Goal: Check status

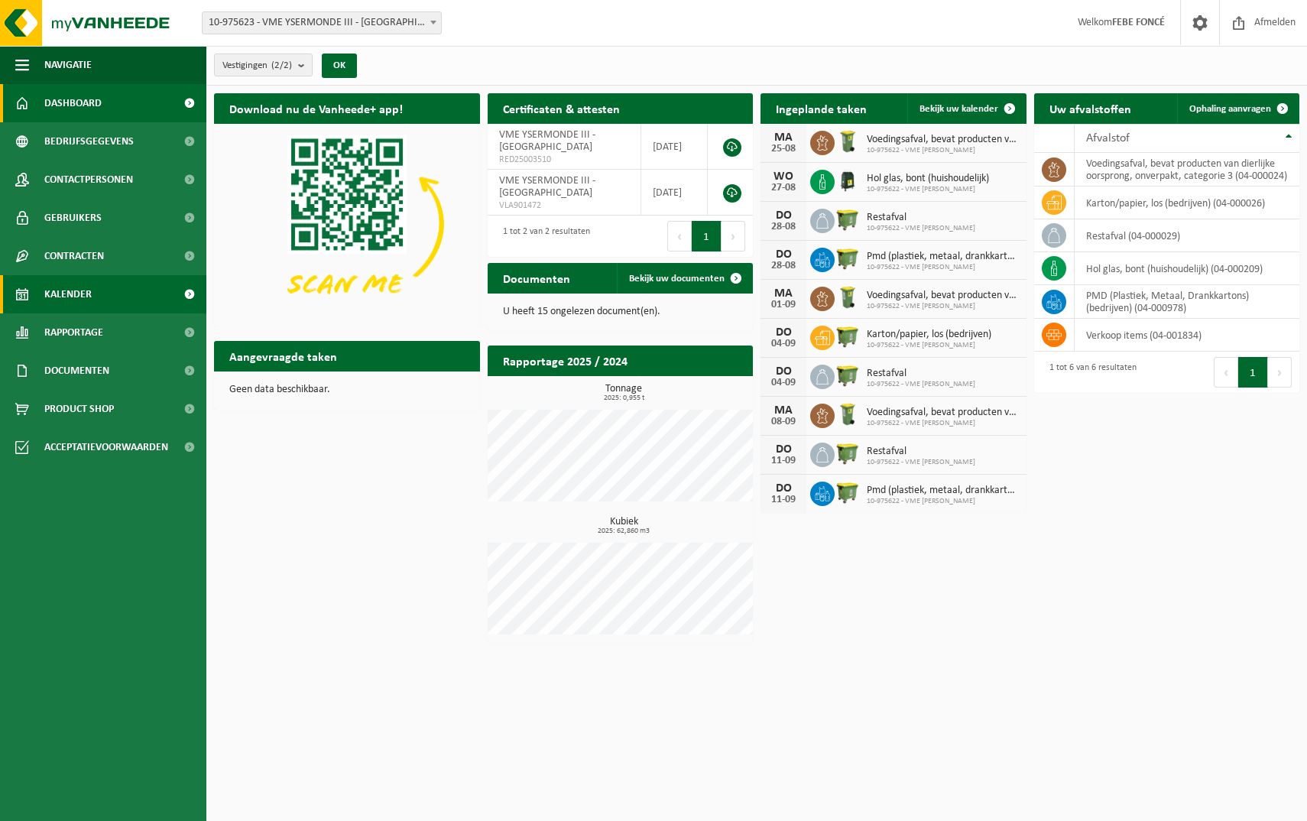
click at [73, 292] on span "Kalender" at bounding box center [67, 294] width 47 height 38
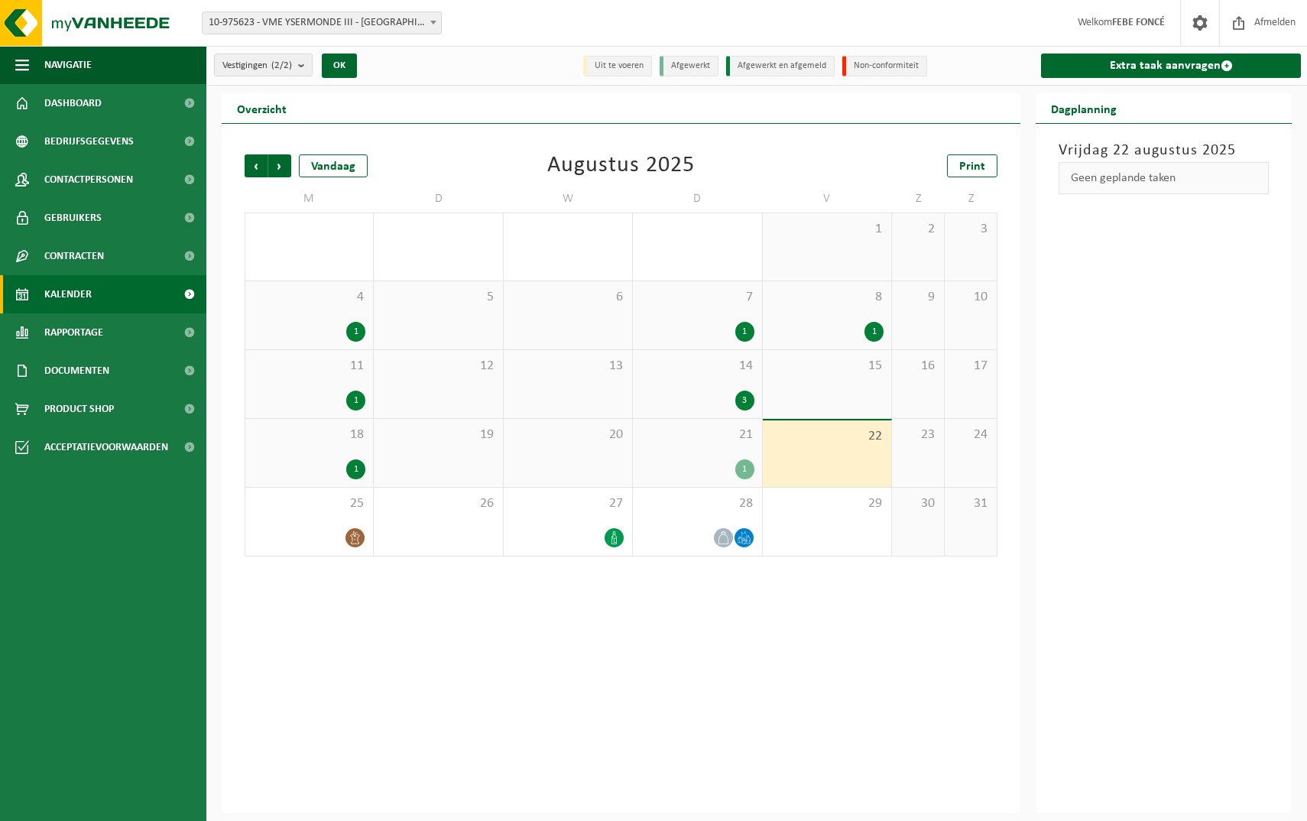
click at [708, 455] on div "21 1" at bounding box center [697, 453] width 128 height 68
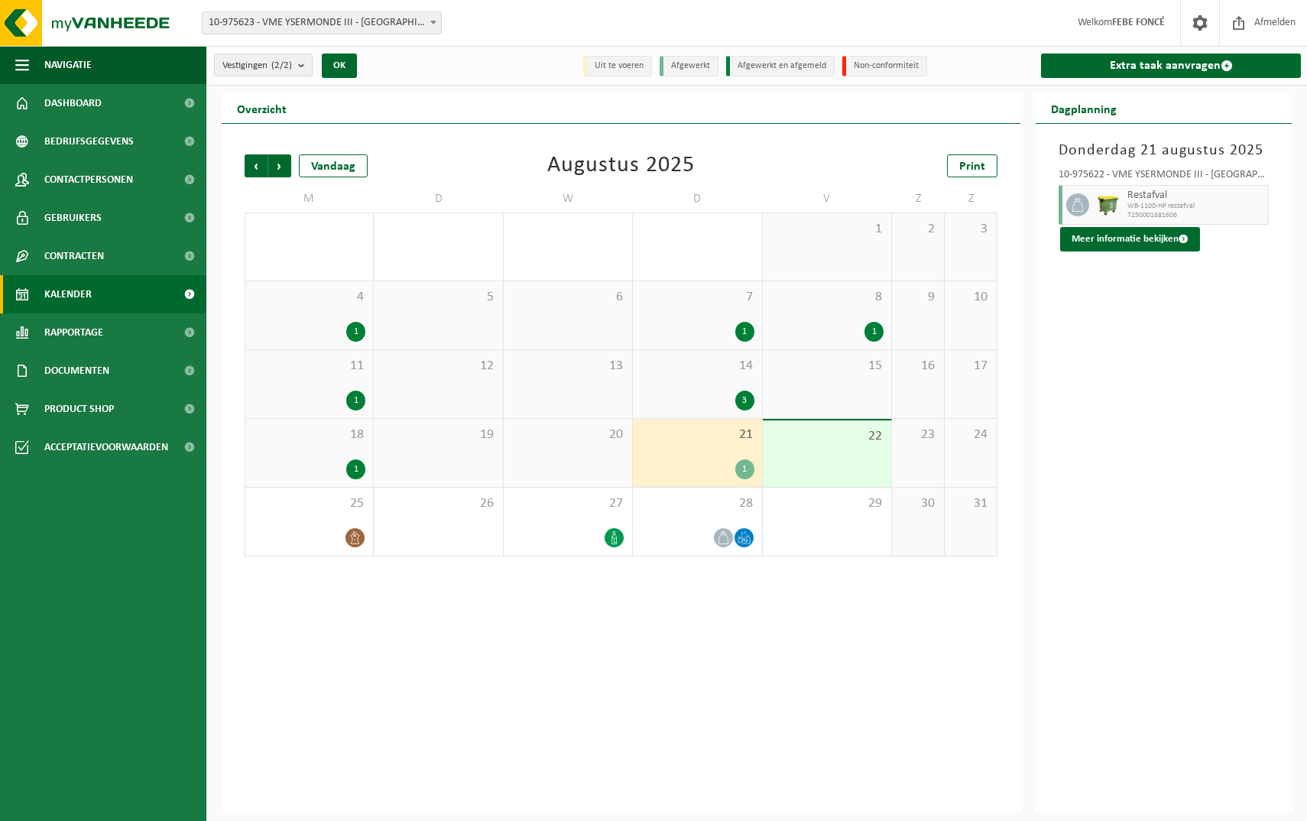
click at [358, 439] on span "18" at bounding box center [309, 434] width 112 height 17
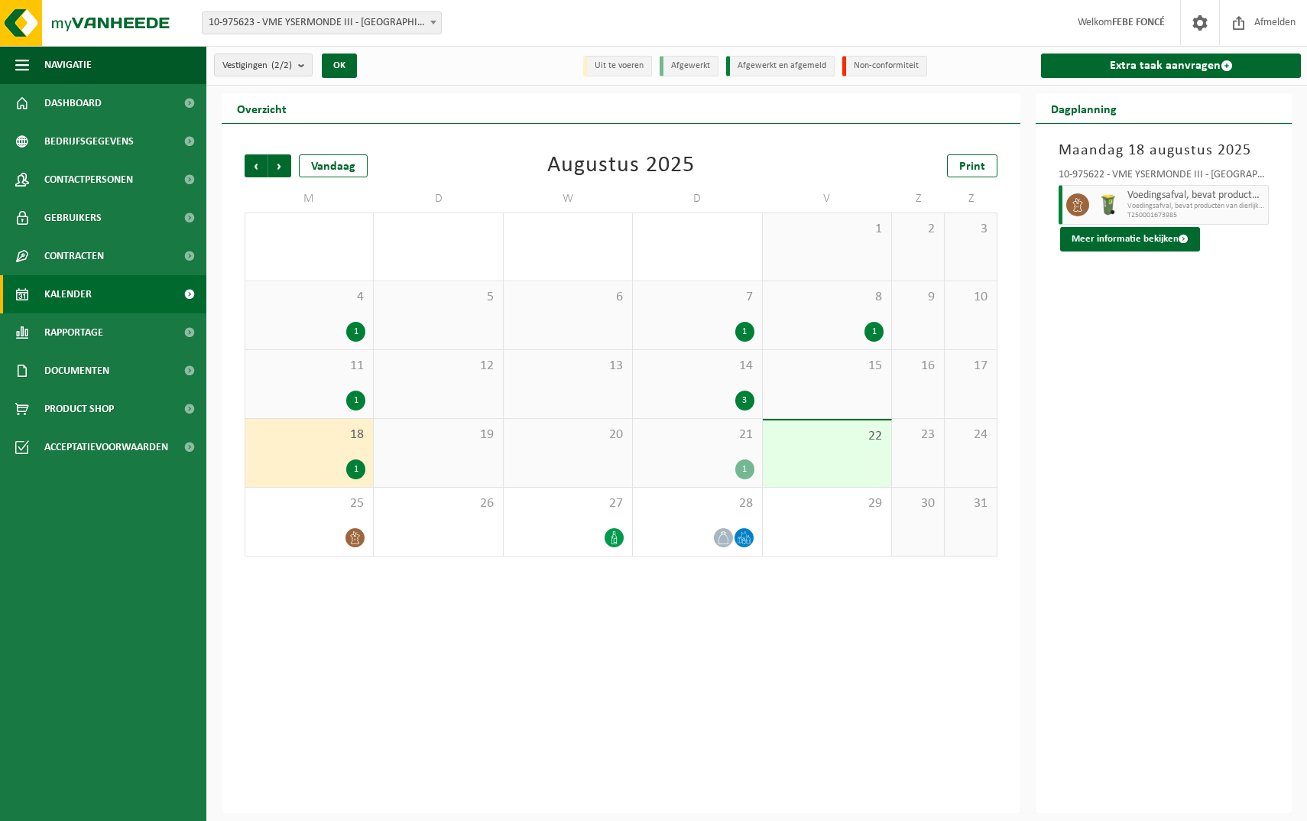
click at [724, 397] on div "3" at bounding box center [696, 401] width 113 height 20
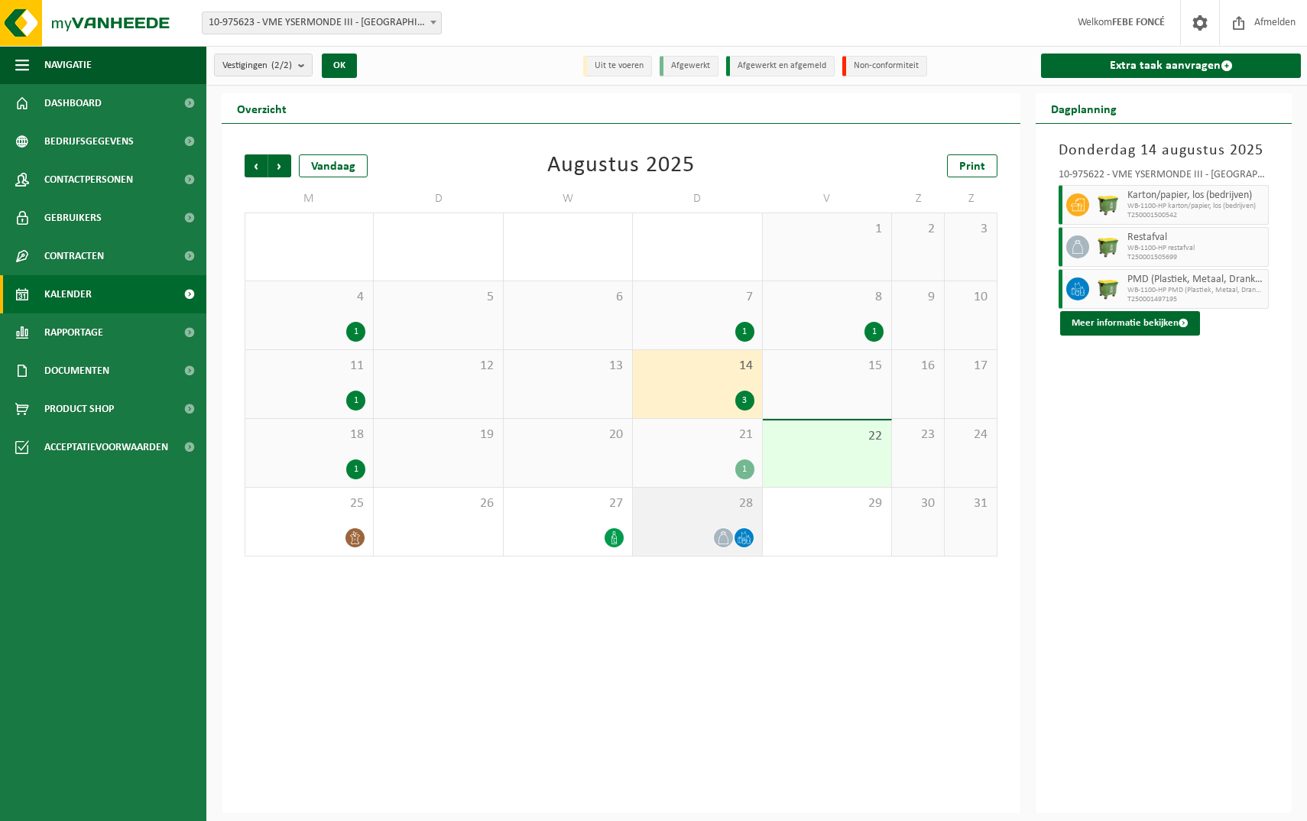
click at [698, 511] on div "28" at bounding box center [697, 522] width 128 height 68
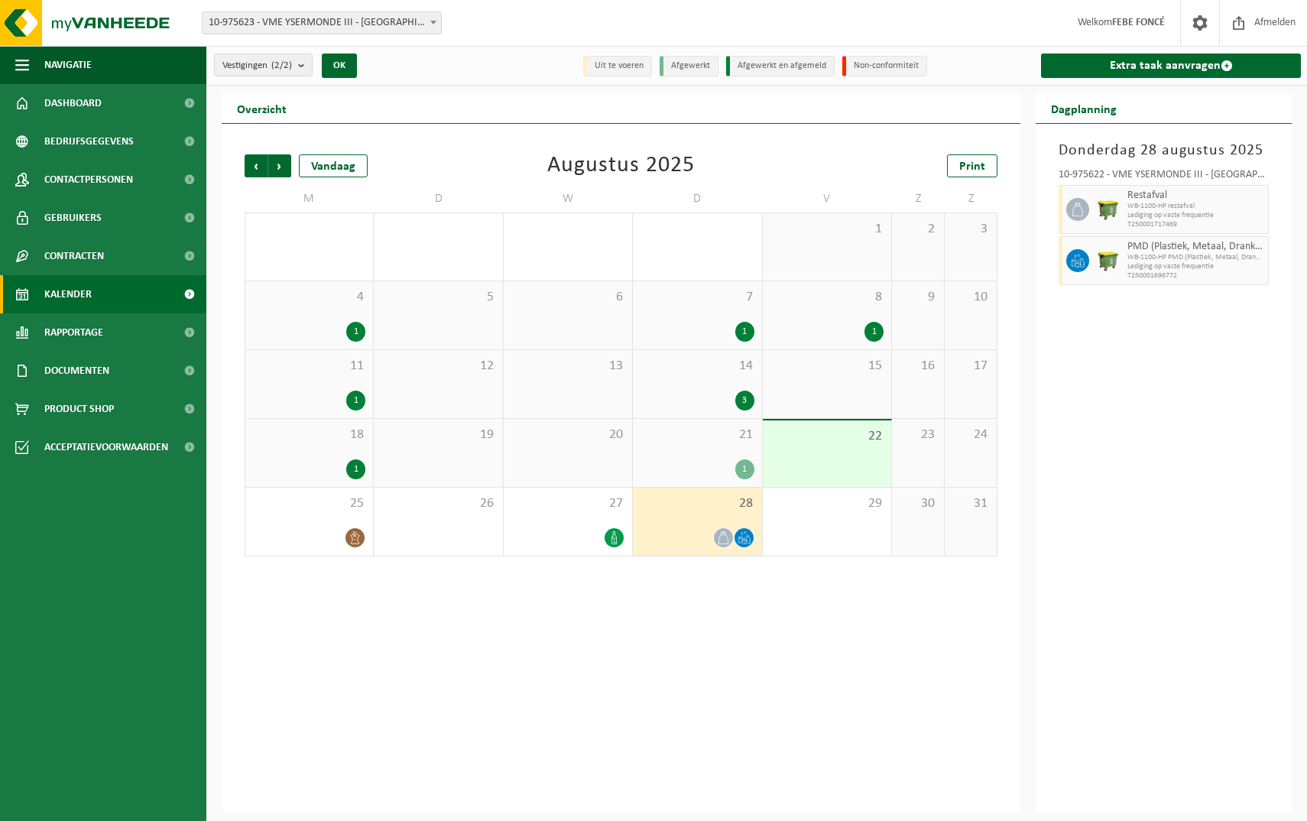
click at [1069, 316] on div "Donderdag 28 augustus 2025 10-975622 - VME YSERMONDE III - NIEUWPOORT Restafval…" at bounding box center [1164, 468] width 256 height 689
click at [692, 404] on div "3" at bounding box center [696, 401] width 113 height 20
